Goal: Task Accomplishment & Management: Manage account settings

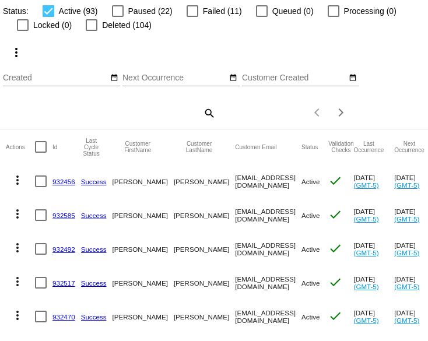
scroll to position [47, 0]
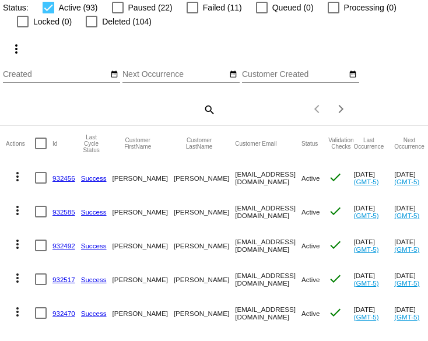
click at [66, 283] on link "932517" at bounding box center [63, 280] width 23 height 8
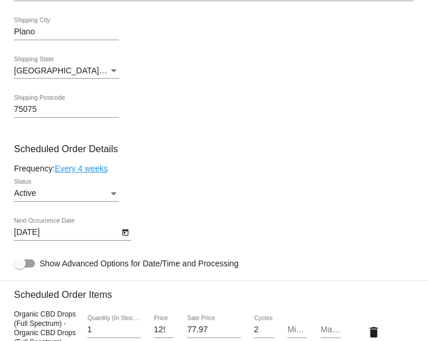
scroll to position [636, 0]
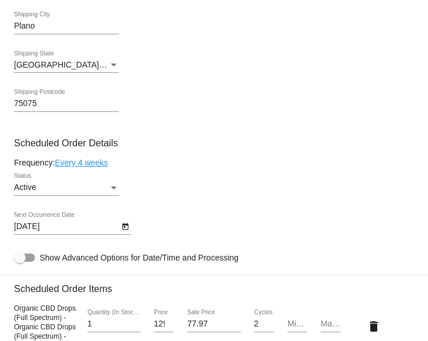
click at [125, 230] on icon "Open calendar" at bounding box center [125, 226] width 6 height 7
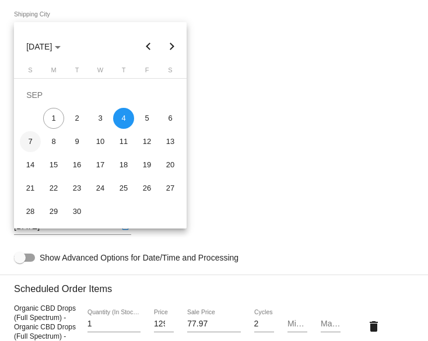
click at [32, 142] on div "7" at bounding box center [30, 141] width 21 height 21
type input "[DATE]"
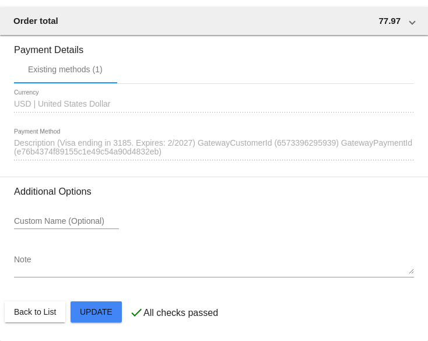
scroll to position [1235, 0]
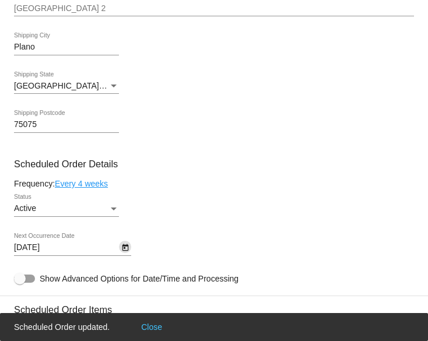
scroll to position [599, 0]
